Goal: Task Accomplishment & Management: Manage account settings

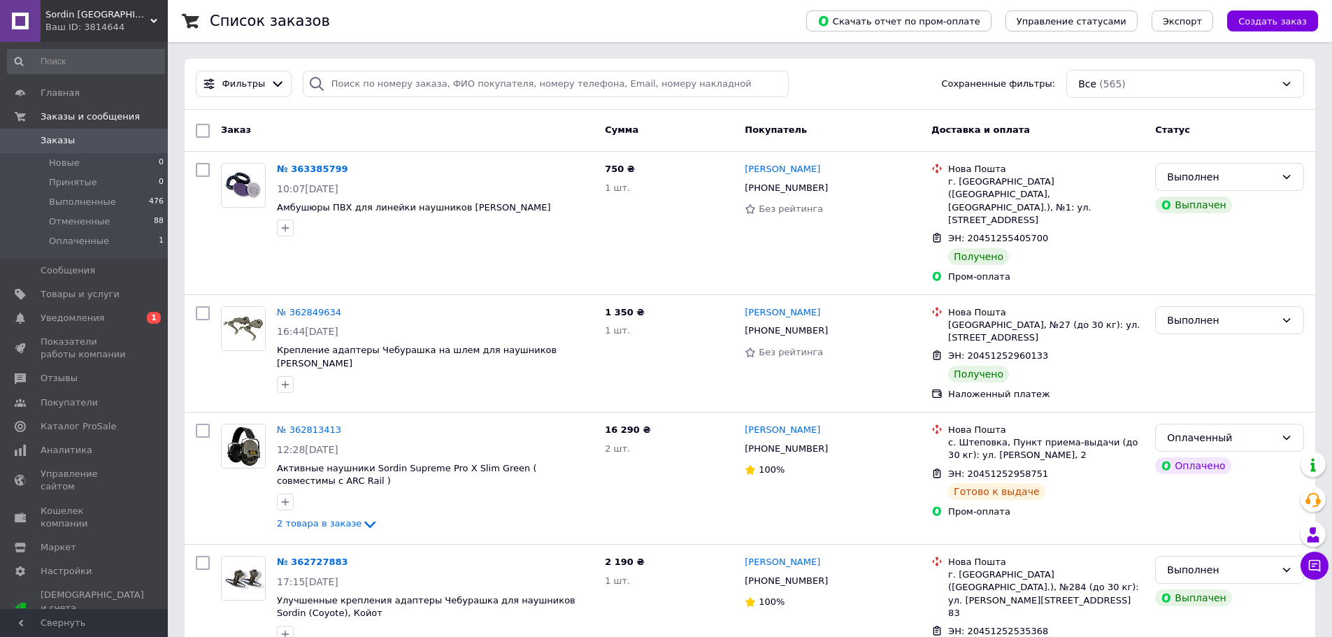
click at [73, 144] on span "Заказы" at bounding box center [85, 140] width 89 height 13
click at [70, 162] on span "Новые" at bounding box center [64, 163] width 31 height 13
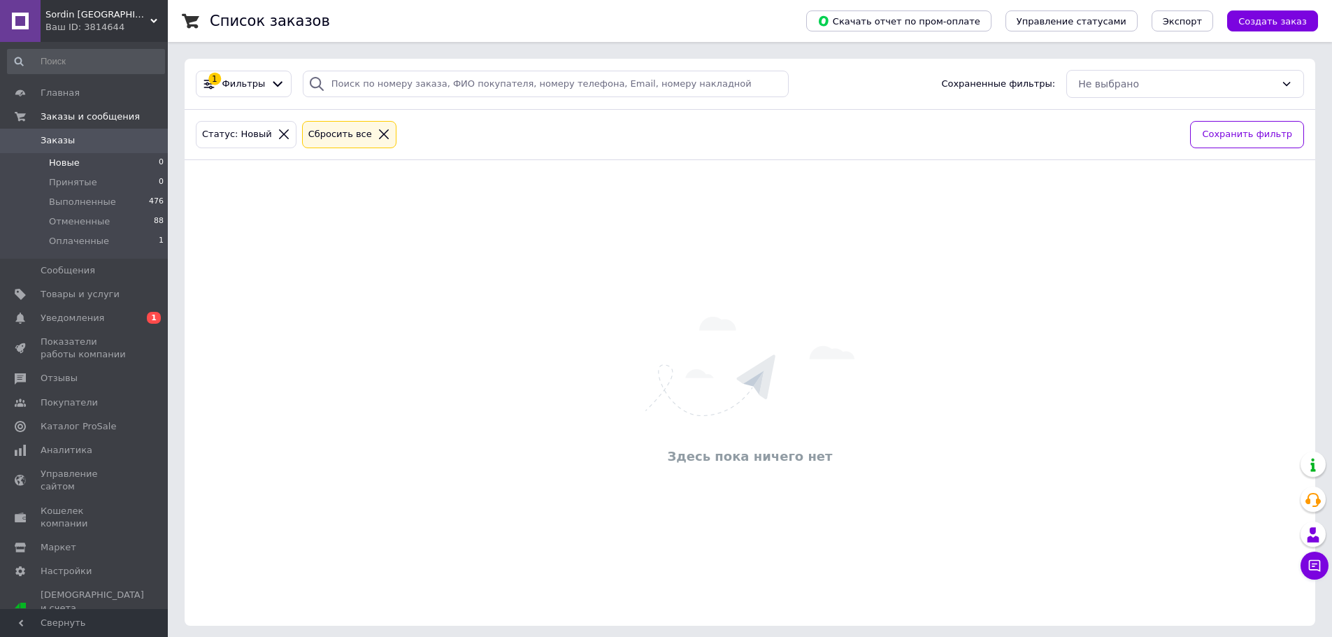
click at [67, 141] on span "Заказы" at bounding box center [58, 140] width 34 height 13
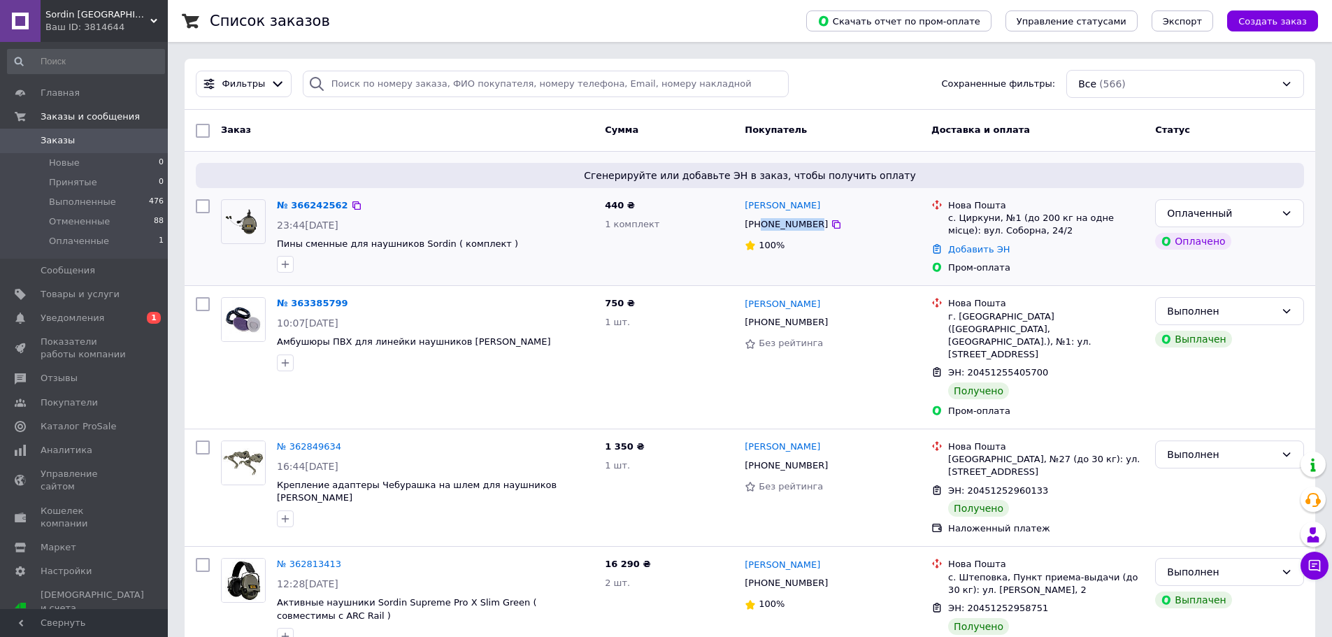
drag, startPoint x: 808, startPoint y: 224, endPoint x: 760, endPoint y: 228, distance: 48.4
click at [760, 228] on div "[PHONE_NUMBER]" at bounding box center [786, 224] width 89 height 18
copy div "0960305225"
drag, startPoint x: 816, startPoint y: 204, endPoint x: 760, endPoint y: 196, distance: 56.6
click at [760, 196] on div "[PERSON_NAME] [PHONE_NUMBER] 100%" at bounding box center [832, 237] width 187 height 86
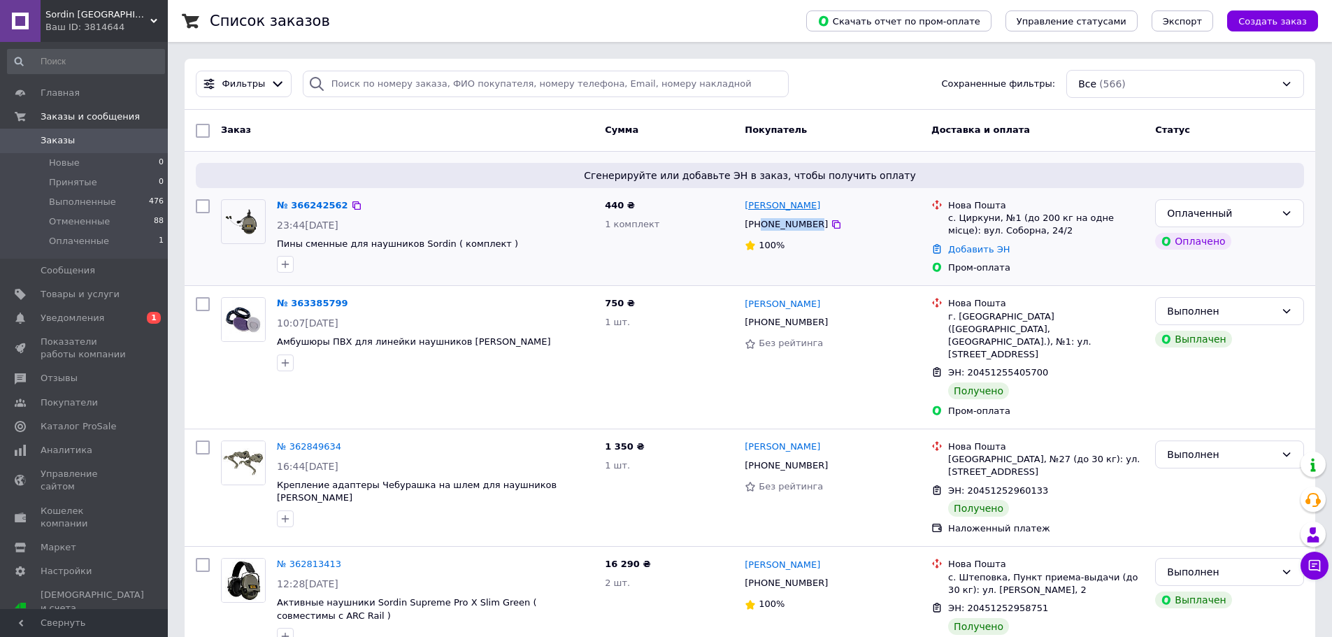
copy link "[PERSON_NAME]"
drag, startPoint x: 959, startPoint y: 215, endPoint x: 995, endPoint y: 220, distance: 35.9
click at [995, 220] on div "с. Циркуни, №1 (до 200 кг на одне місце): вул. Соборна, 24/2" at bounding box center [1046, 224] width 196 height 25
copy div "Циркуни,"
click at [969, 248] on link "Добавить ЭН" at bounding box center [979, 249] width 62 height 10
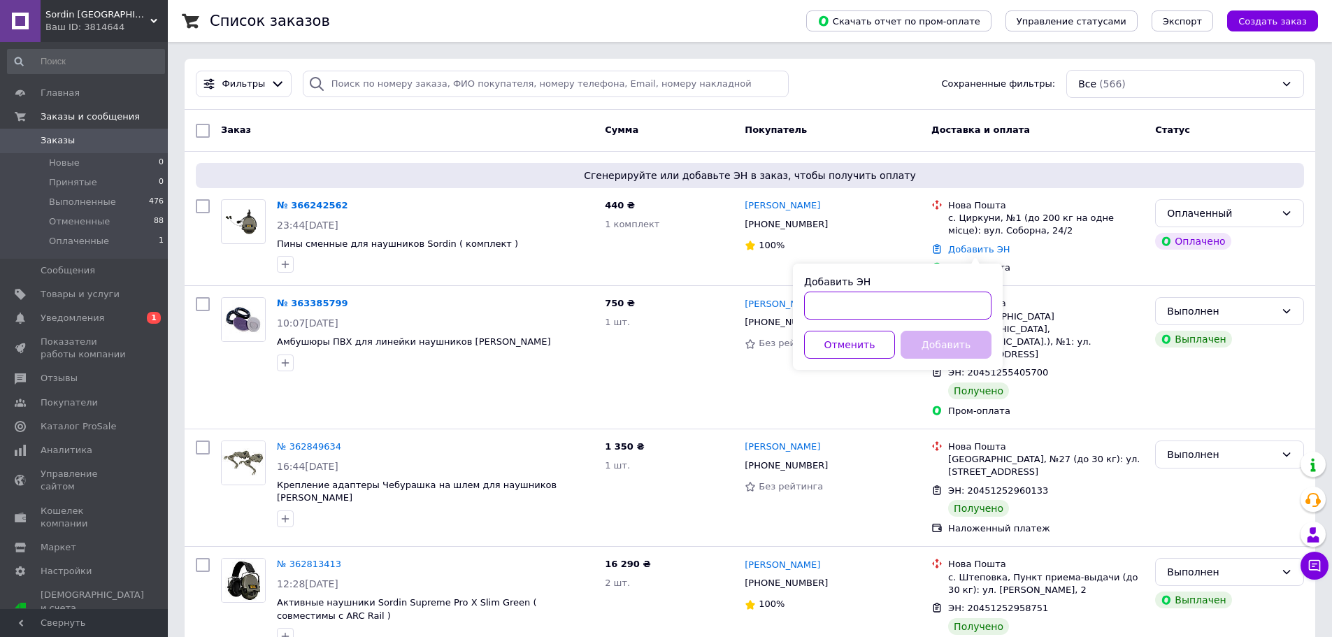
paste input "20451269245891"
type input "20451269245891"
click at [937, 350] on button "Добавить" at bounding box center [946, 345] width 91 height 28
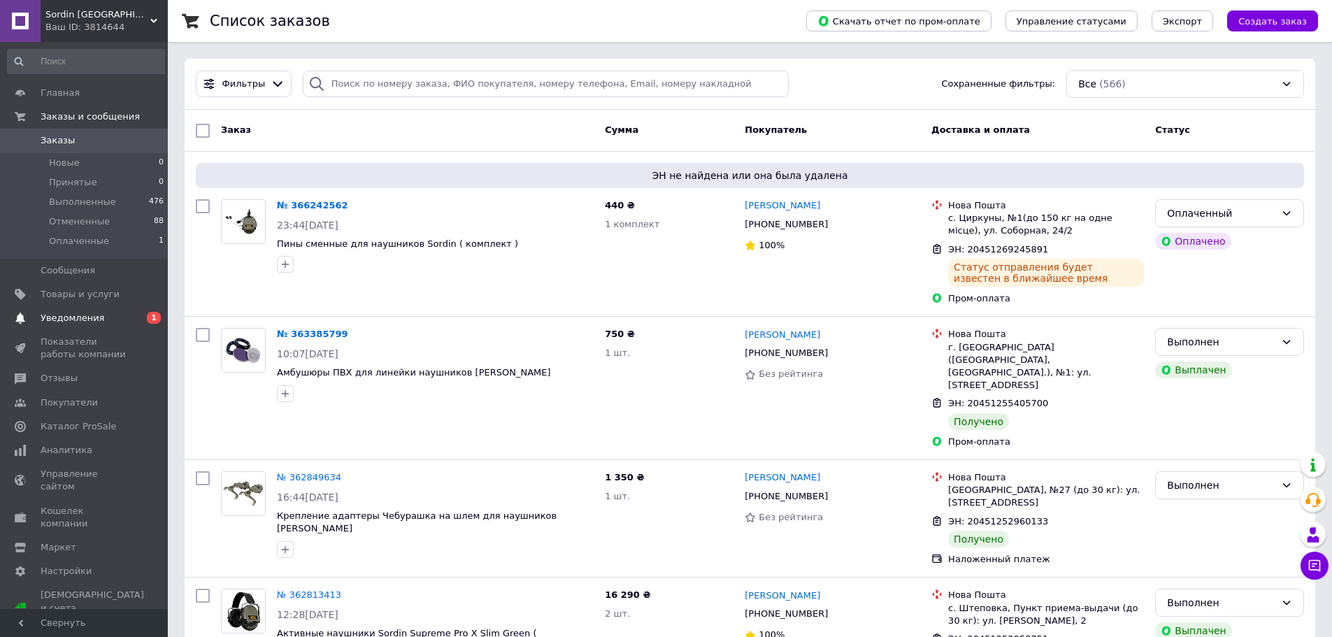
click at [75, 312] on span "Уведомления" at bounding box center [73, 318] width 64 height 13
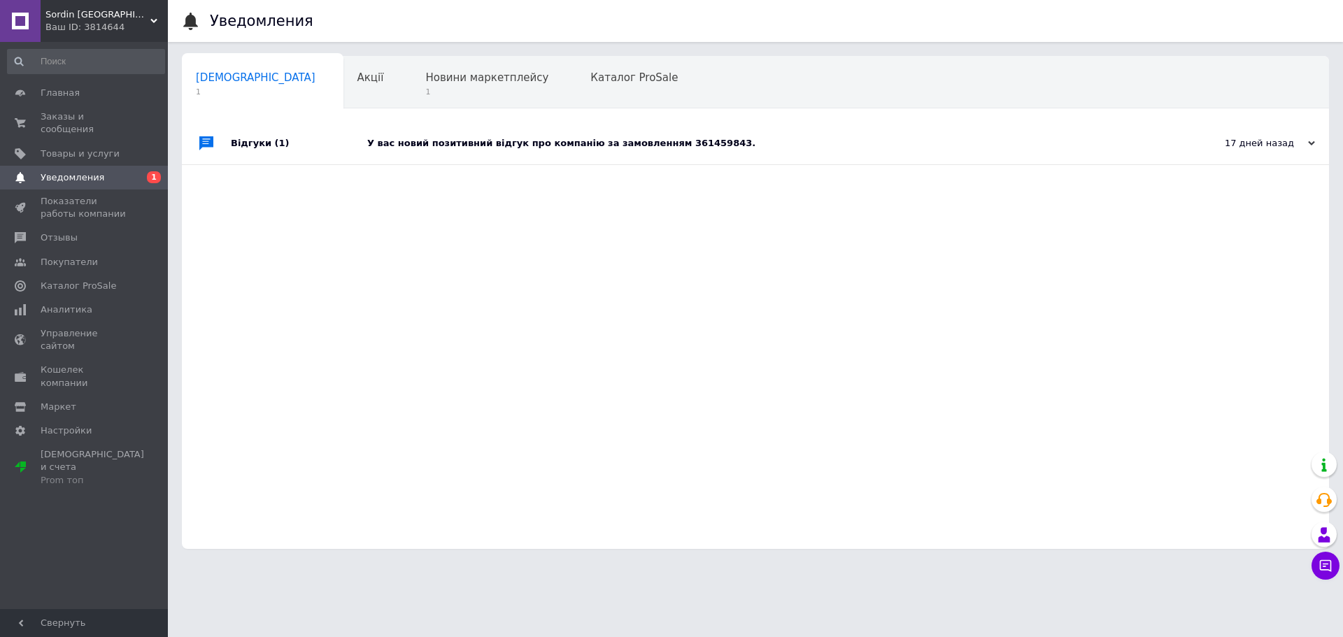
click at [541, 137] on div "У вас новий позитивний відгук про компанію за замовленням 361459843." at bounding box center [771, 143] width 808 height 13
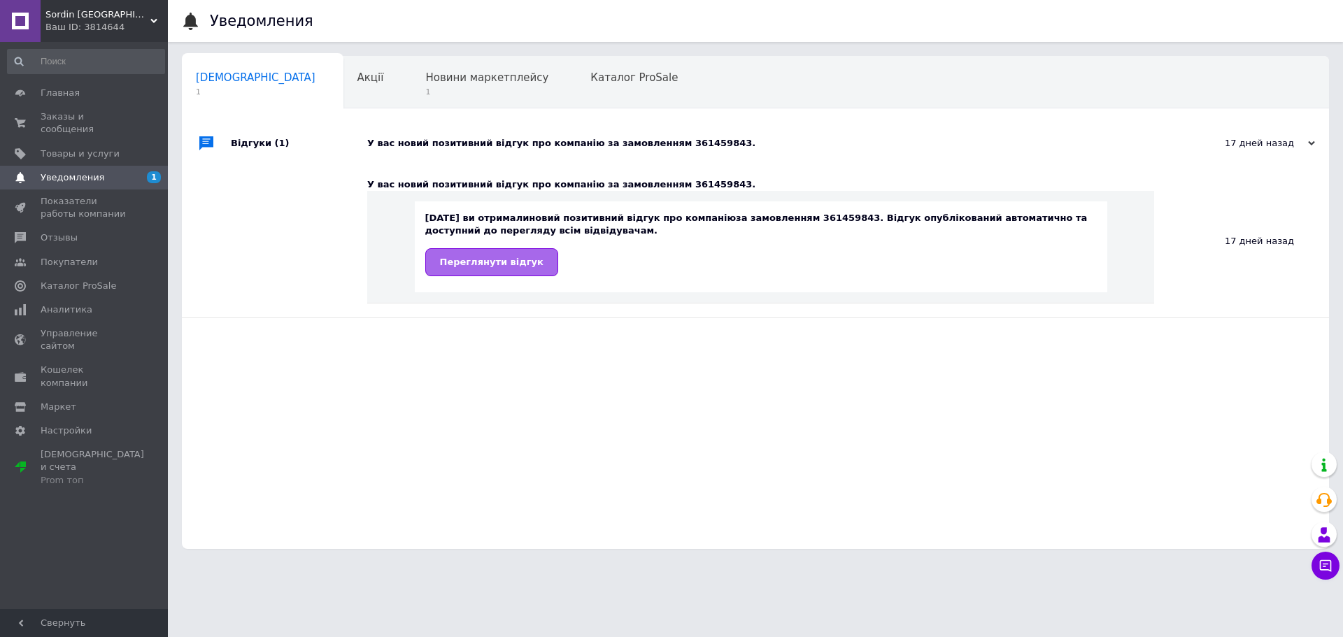
click at [496, 257] on span "Переглянути відгук" at bounding box center [491, 262] width 103 height 10
click at [59, 95] on span "Главная" at bounding box center [60, 93] width 39 height 13
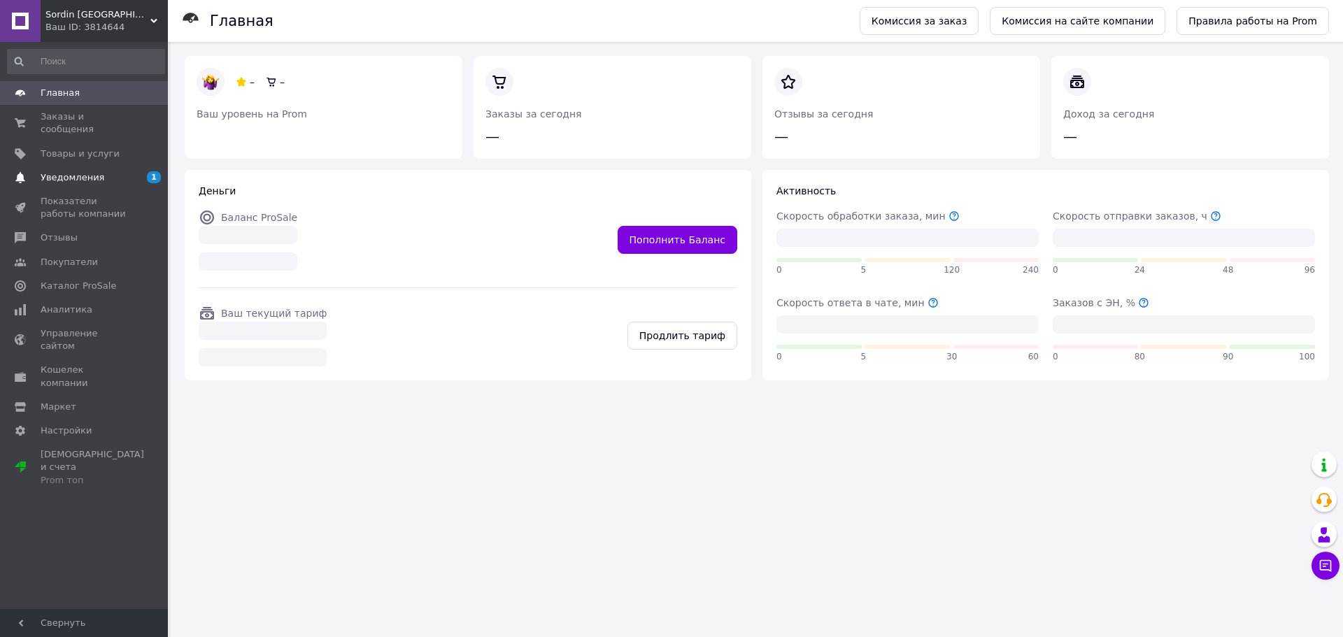
click at [86, 171] on span "Уведомления" at bounding box center [73, 177] width 64 height 13
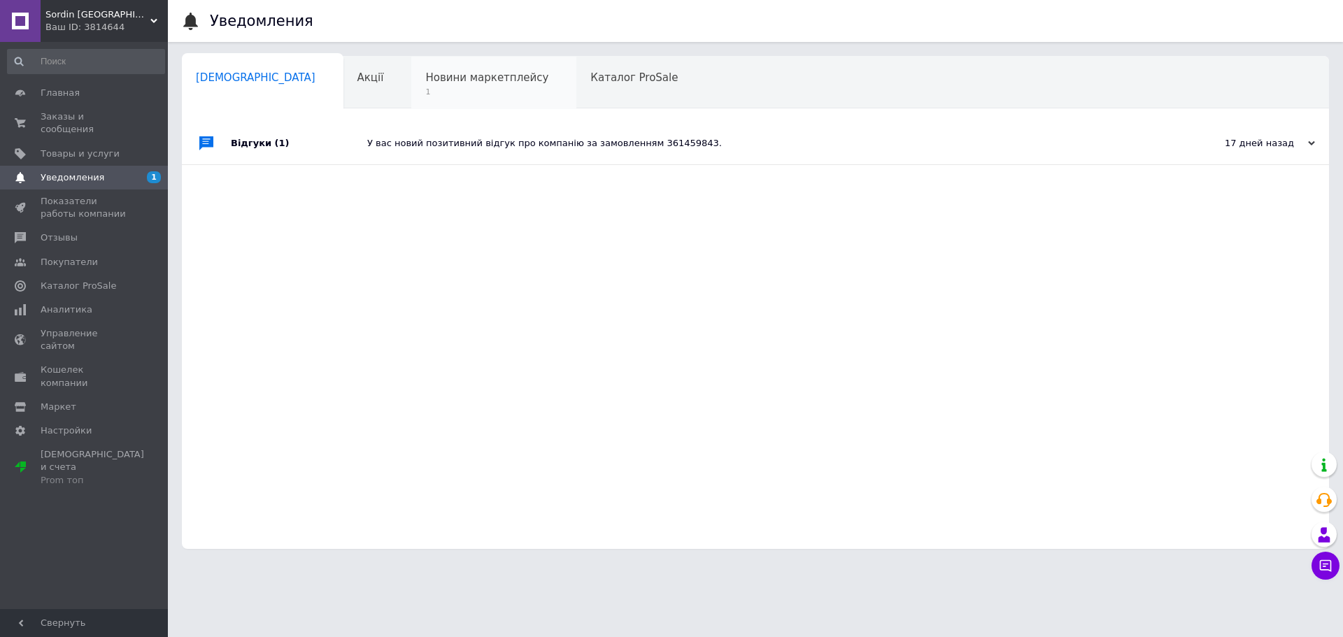
click at [425, 78] on span "Новини маркетплейсу" at bounding box center [486, 77] width 123 height 13
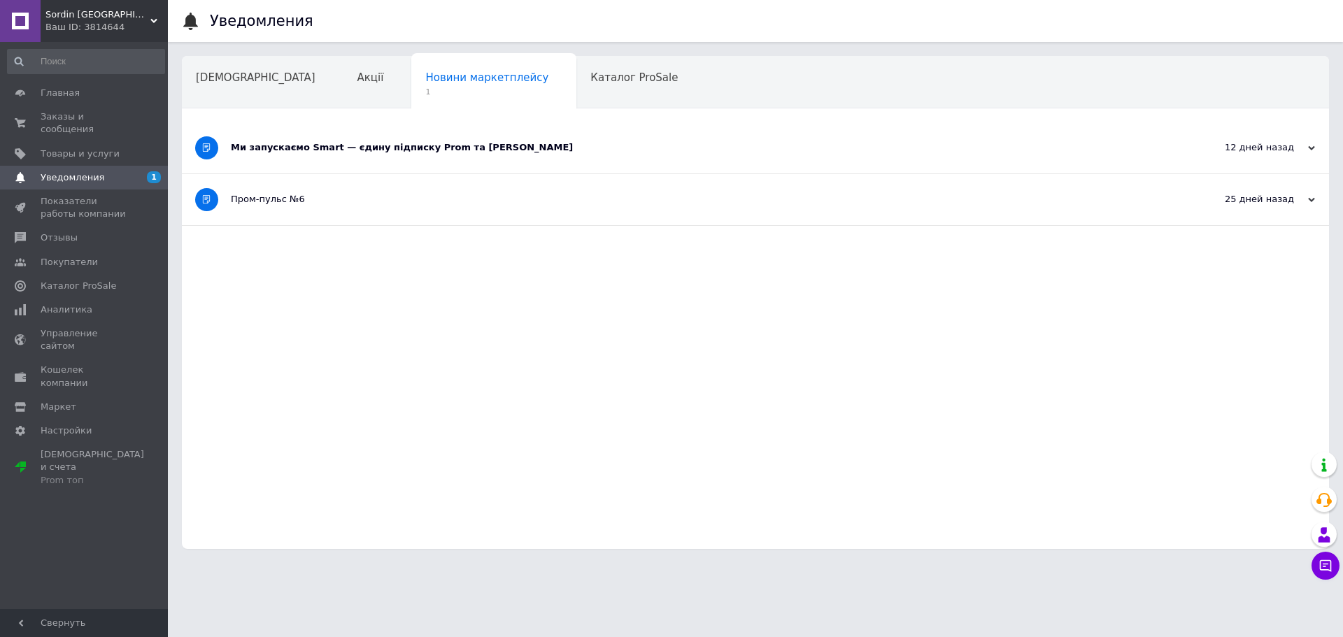
click at [376, 146] on div "Ми запускаємо Smart — єдину підписку Prom та [PERSON_NAME]" at bounding box center [703, 147] width 944 height 13
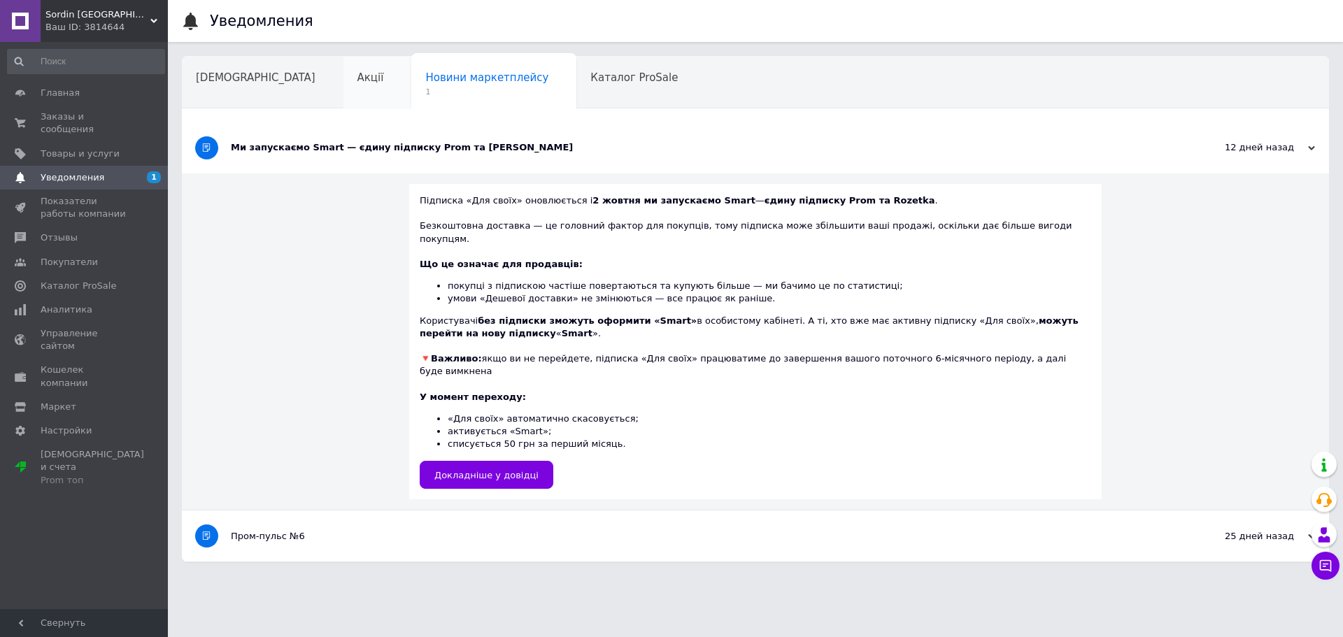
click at [343, 87] on div "Акції" at bounding box center [377, 83] width 69 height 53
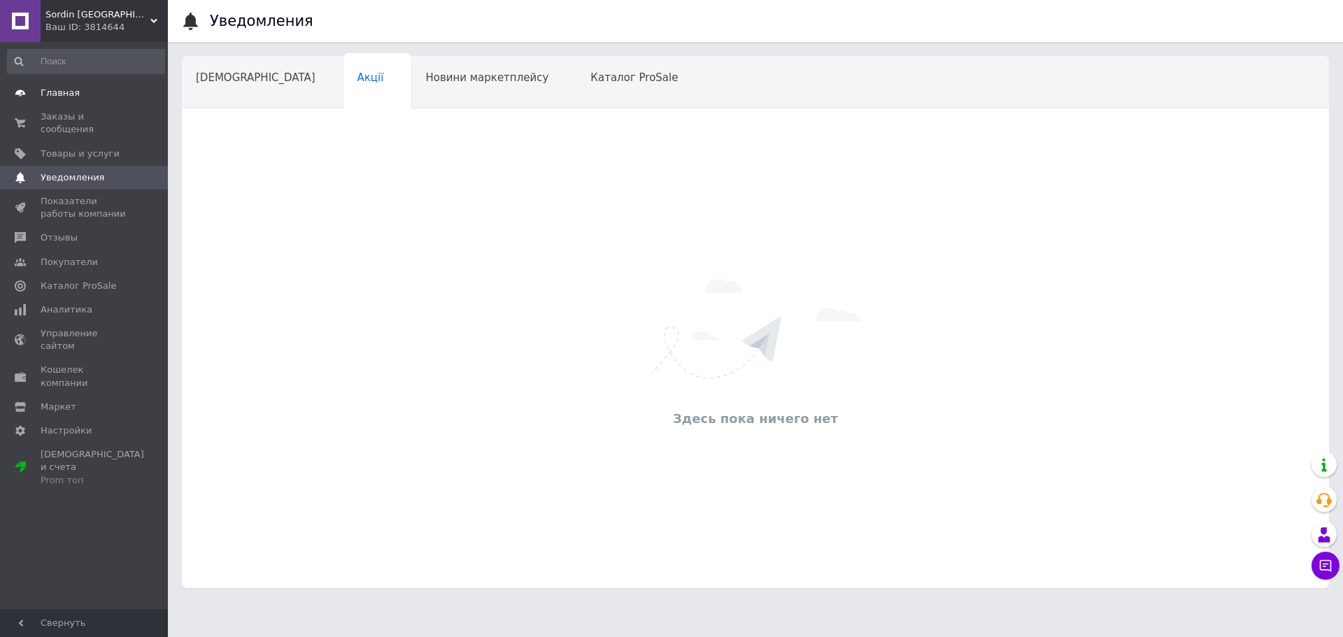
click at [72, 91] on span "Главная" at bounding box center [60, 93] width 39 height 13
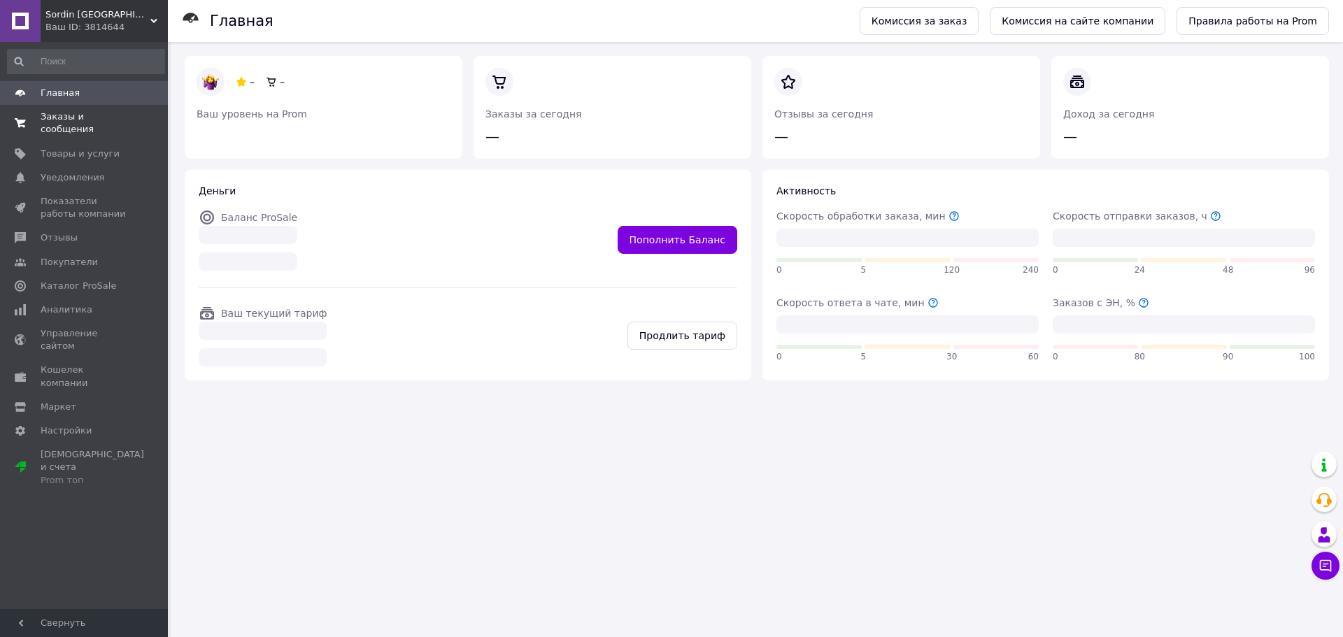
click at [80, 114] on span "Заказы и сообщения" at bounding box center [85, 122] width 89 height 25
